Goal: Task Accomplishment & Management: Manage account settings

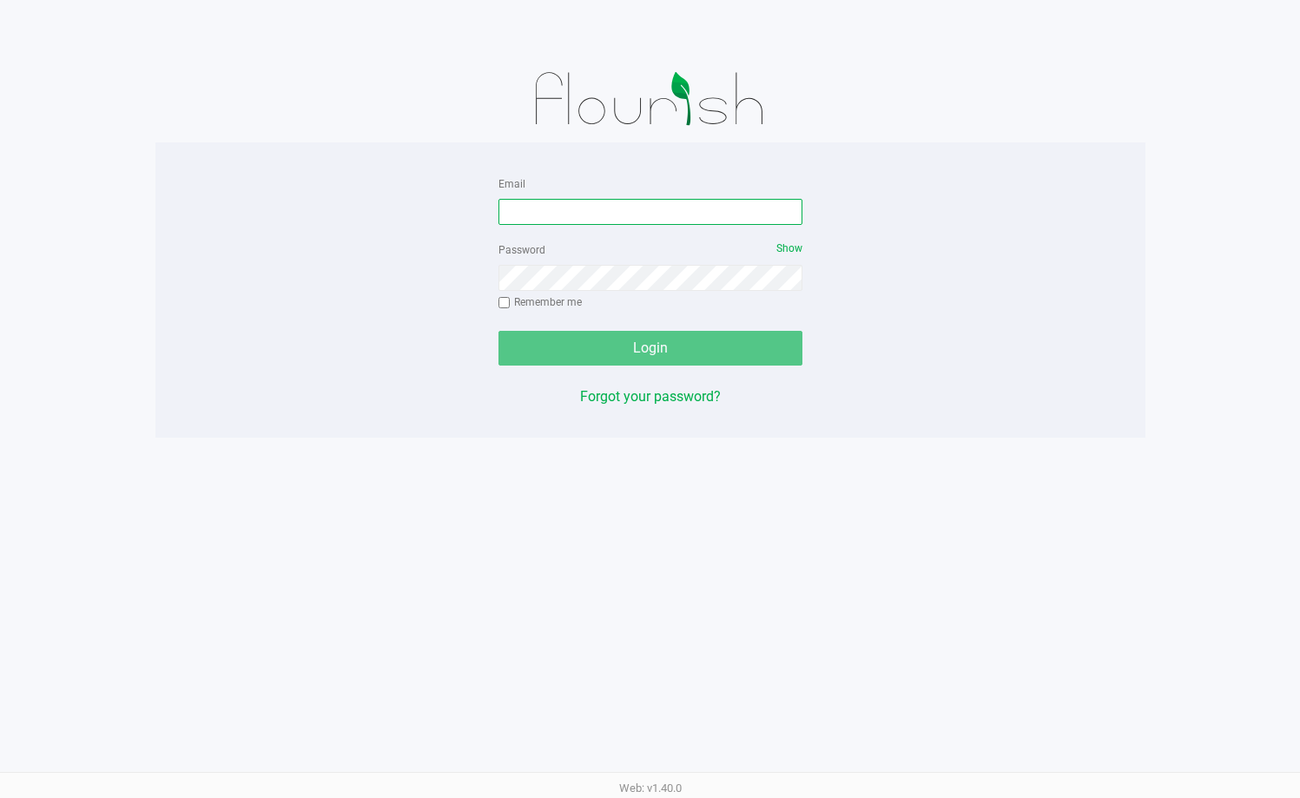
click at [568, 210] on input "Email" at bounding box center [650, 212] width 304 height 26
type input "jknupp@liveparallel.com"
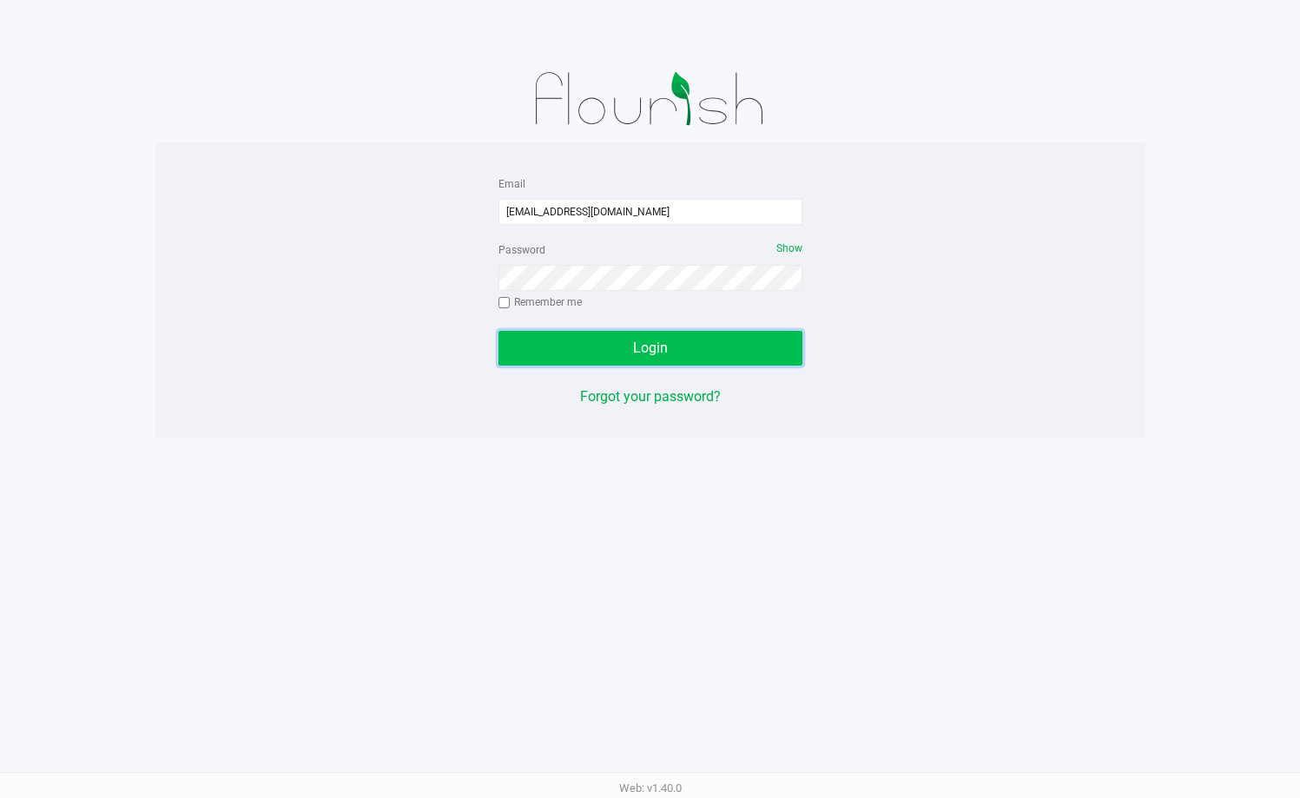
click at [649, 347] on span "Login" at bounding box center [650, 347] width 35 height 16
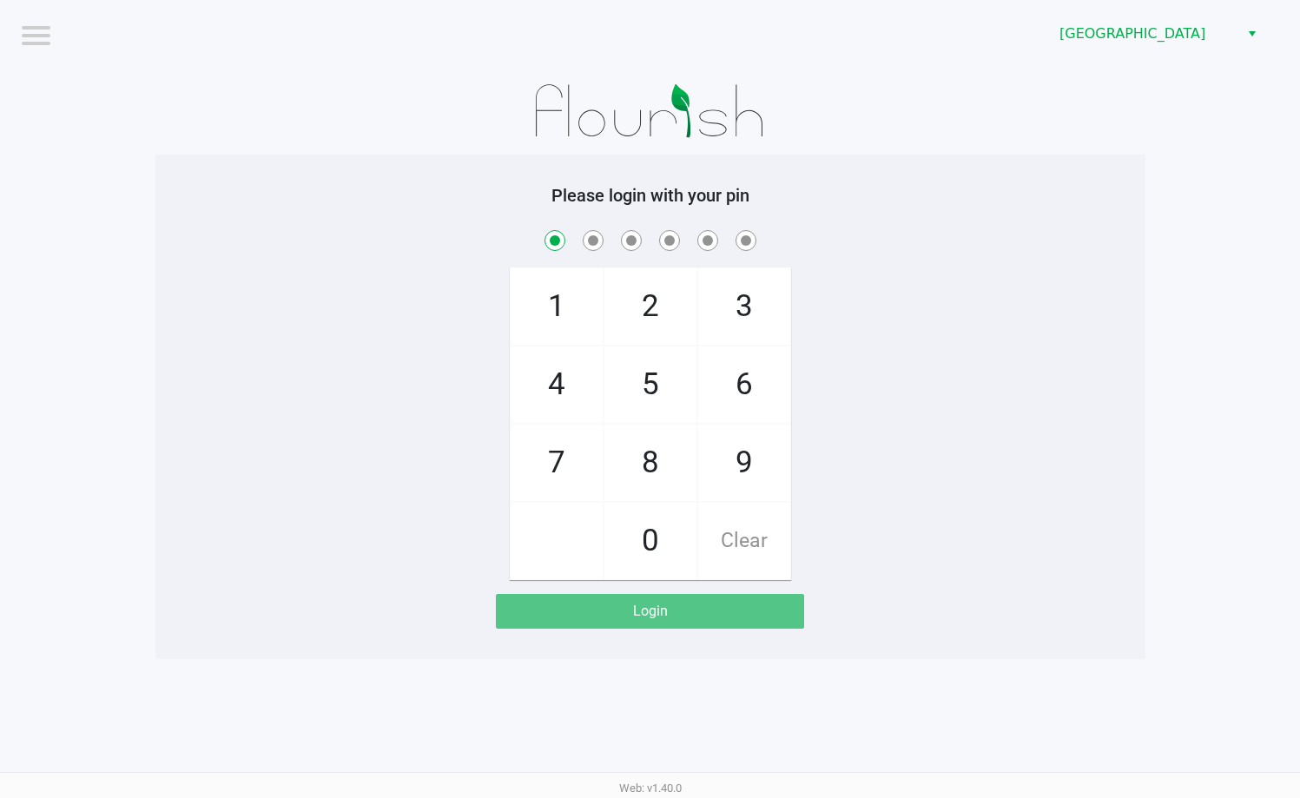
checkbox input "true"
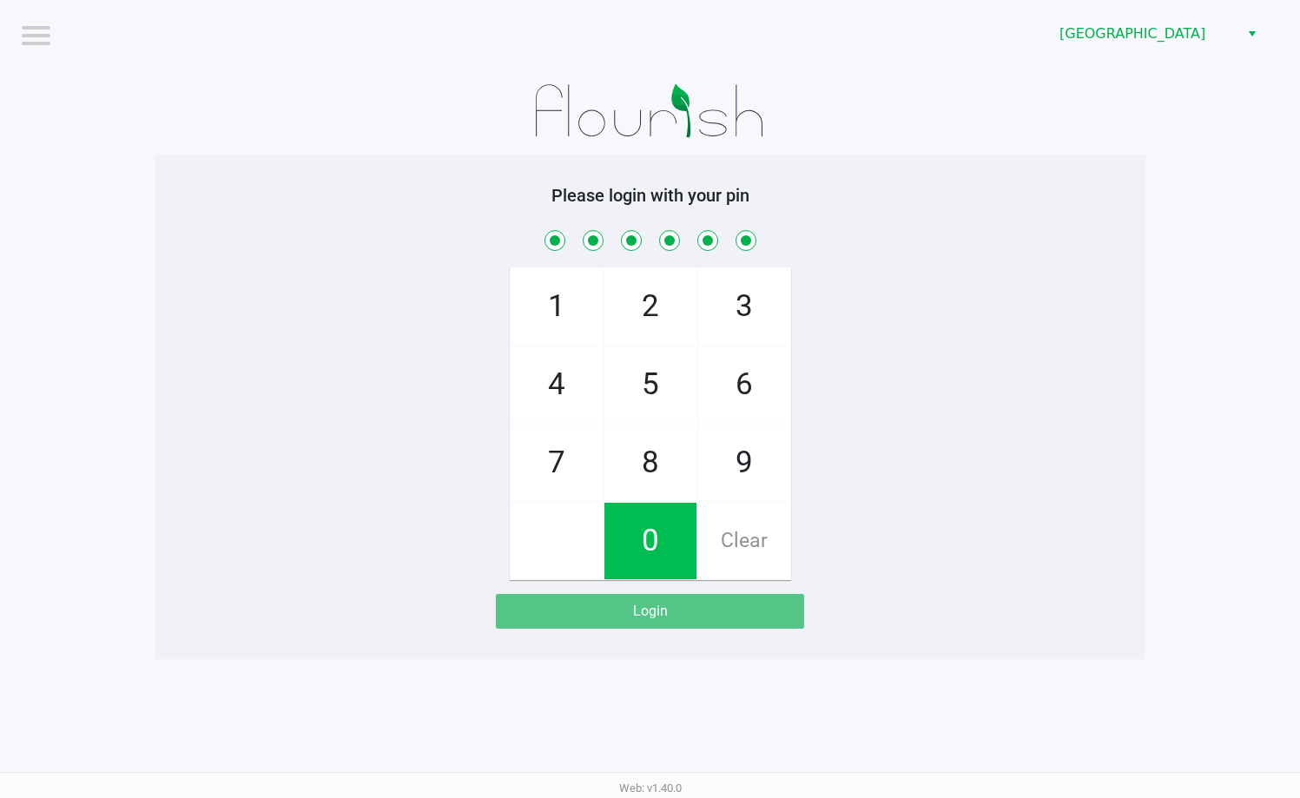
checkbox input "true"
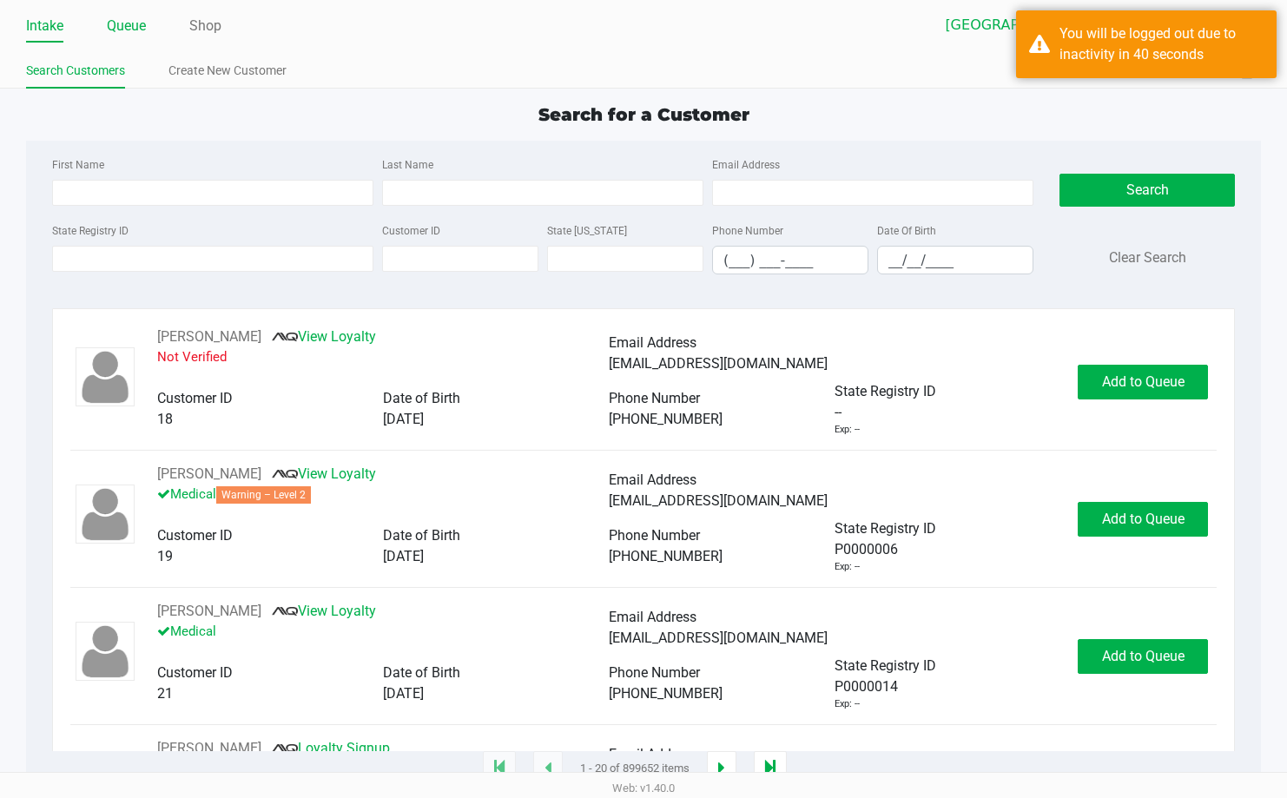
click at [139, 29] on link "Queue" at bounding box center [126, 26] width 39 height 24
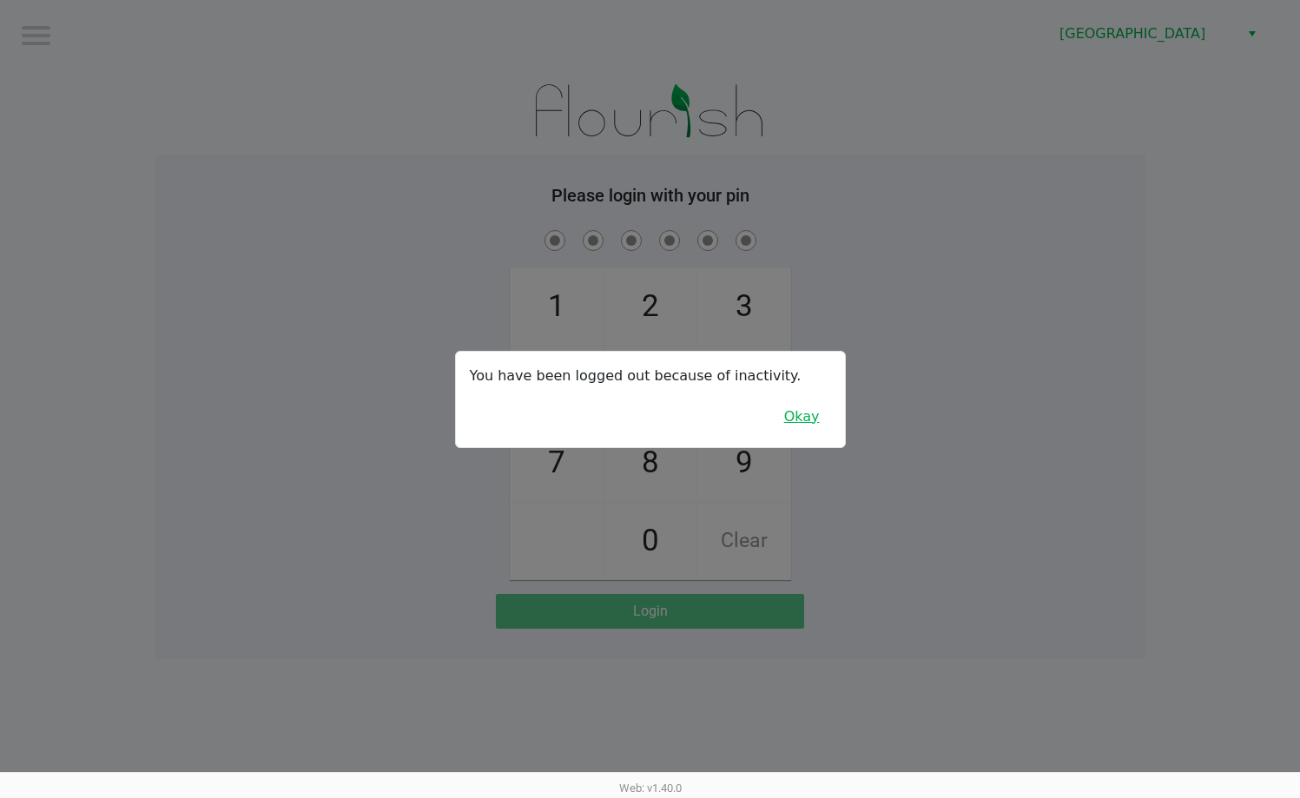
click at [794, 404] on button "Okay" at bounding box center [802, 416] width 58 height 33
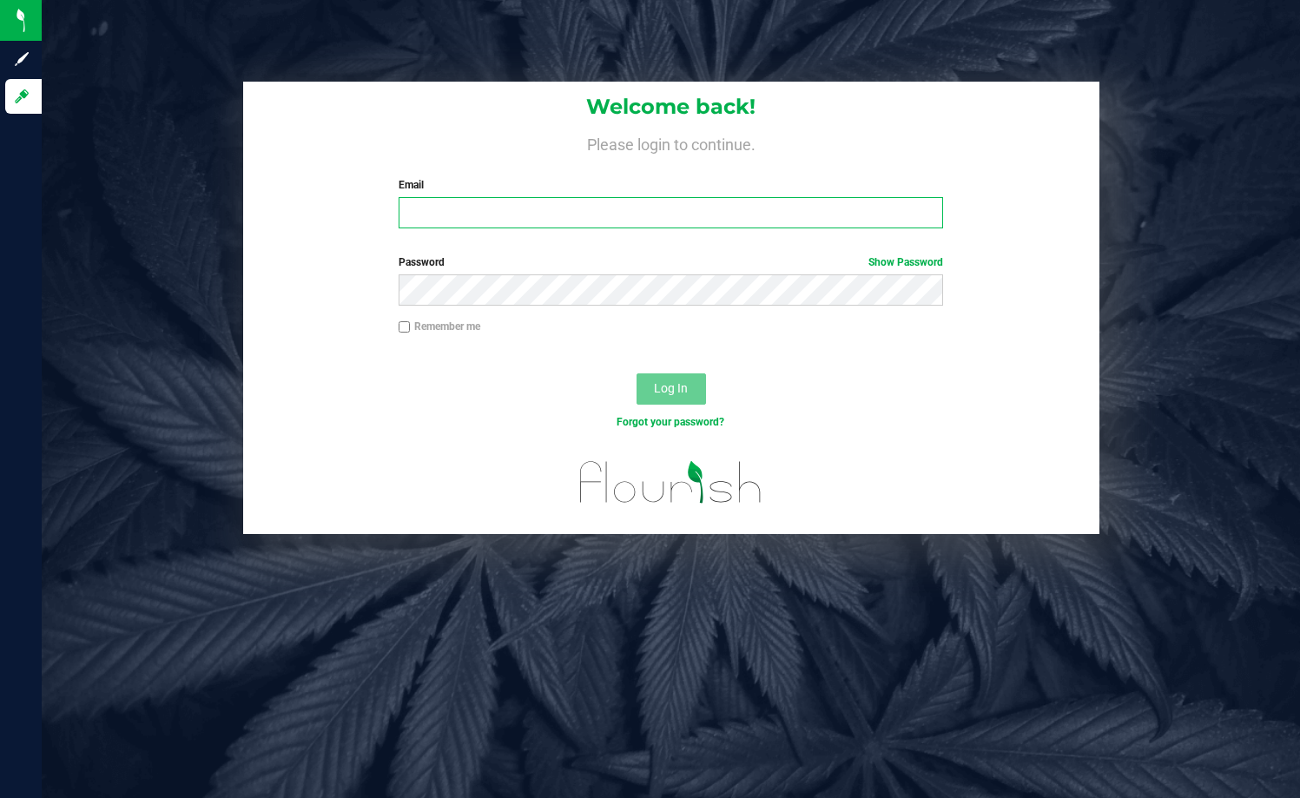
drag, startPoint x: 707, startPoint y: 215, endPoint x: 706, endPoint y: 205, distance: 10.5
click at [707, 215] on input "Email" at bounding box center [671, 212] width 544 height 31
type input "[EMAIL_ADDRESS][DOMAIN_NAME]"
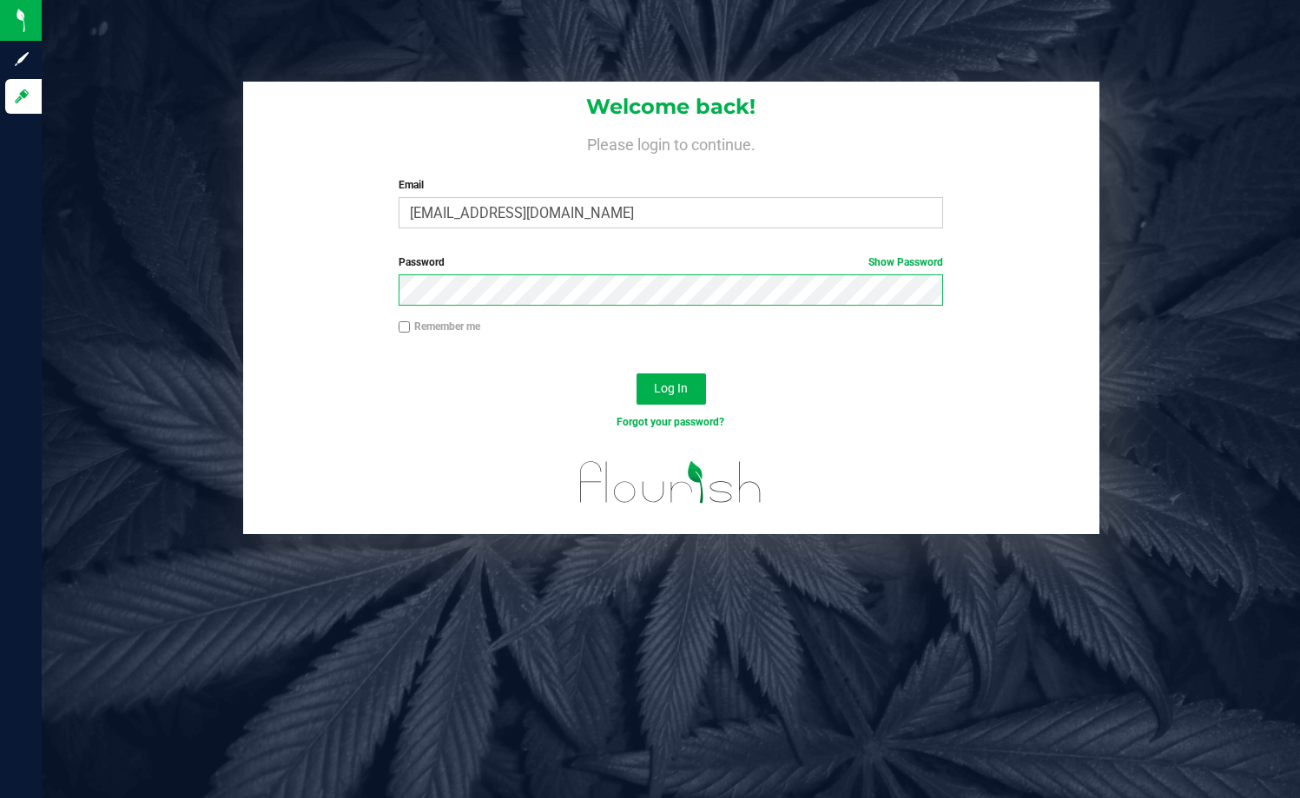
click at [636, 373] on button "Log In" at bounding box center [670, 388] width 69 height 31
